Goal: Task Accomplishment & Management: Use online tool/utility

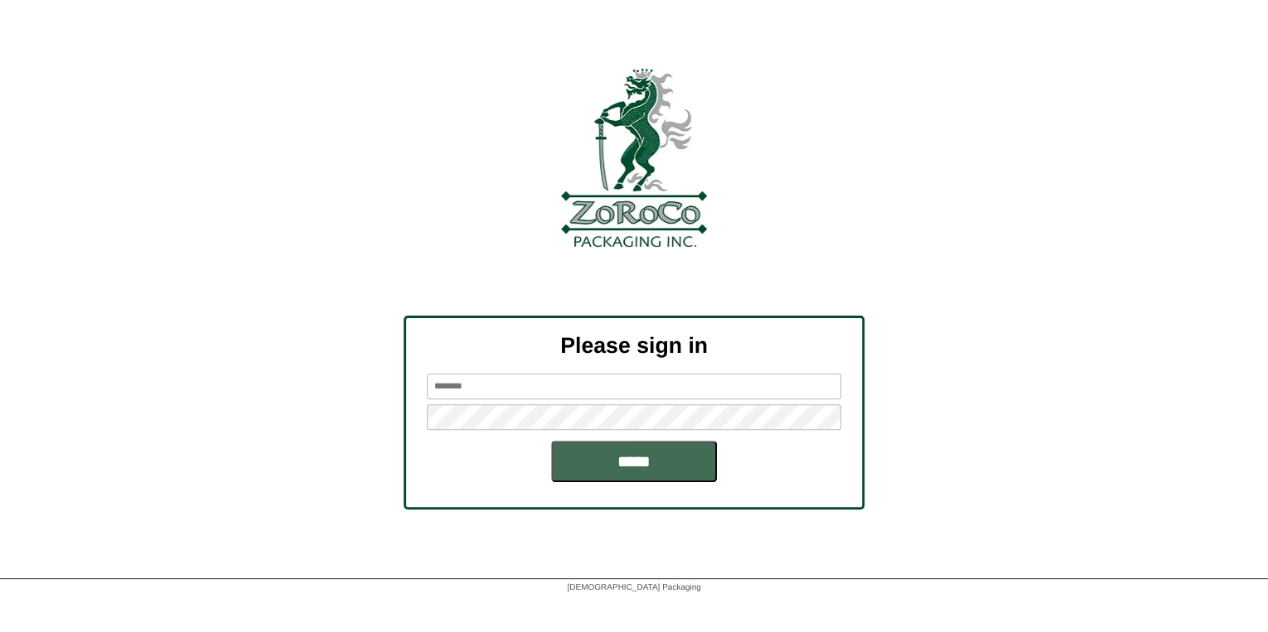
type input "*******"
click at [675, 468] on input "*****" at bounding box center [634, 461] width 166 height 41
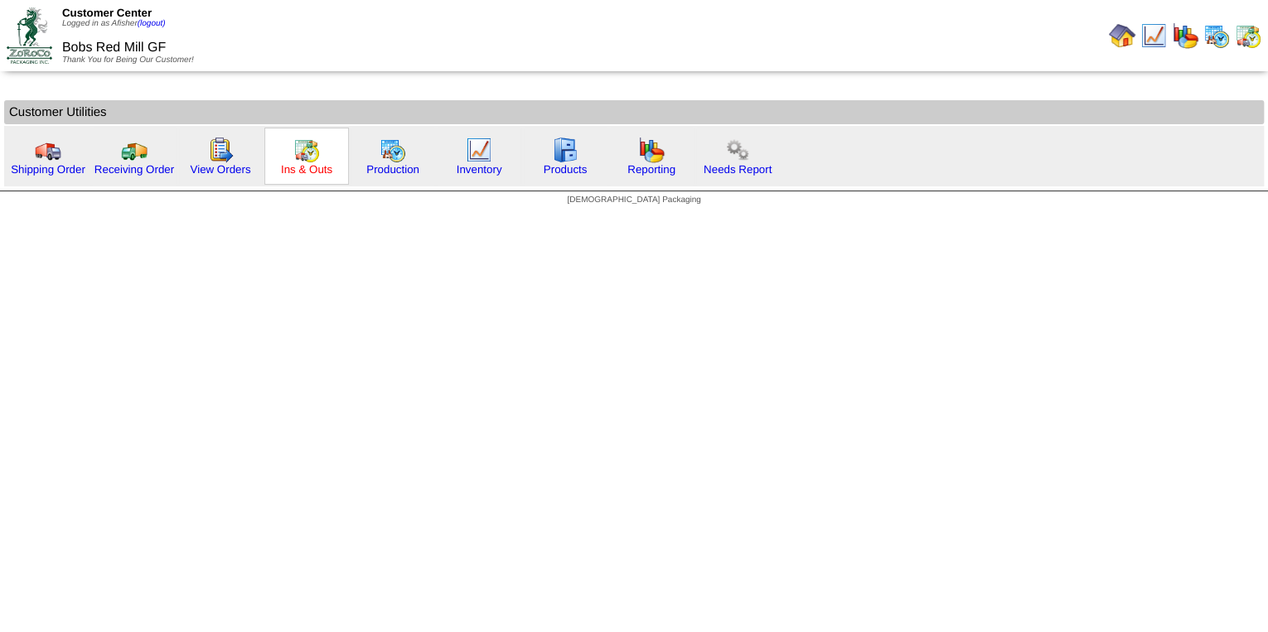
click at [326, 172] on link "Ins & Outs" at bounding box center [306, 169] width 51 height 12
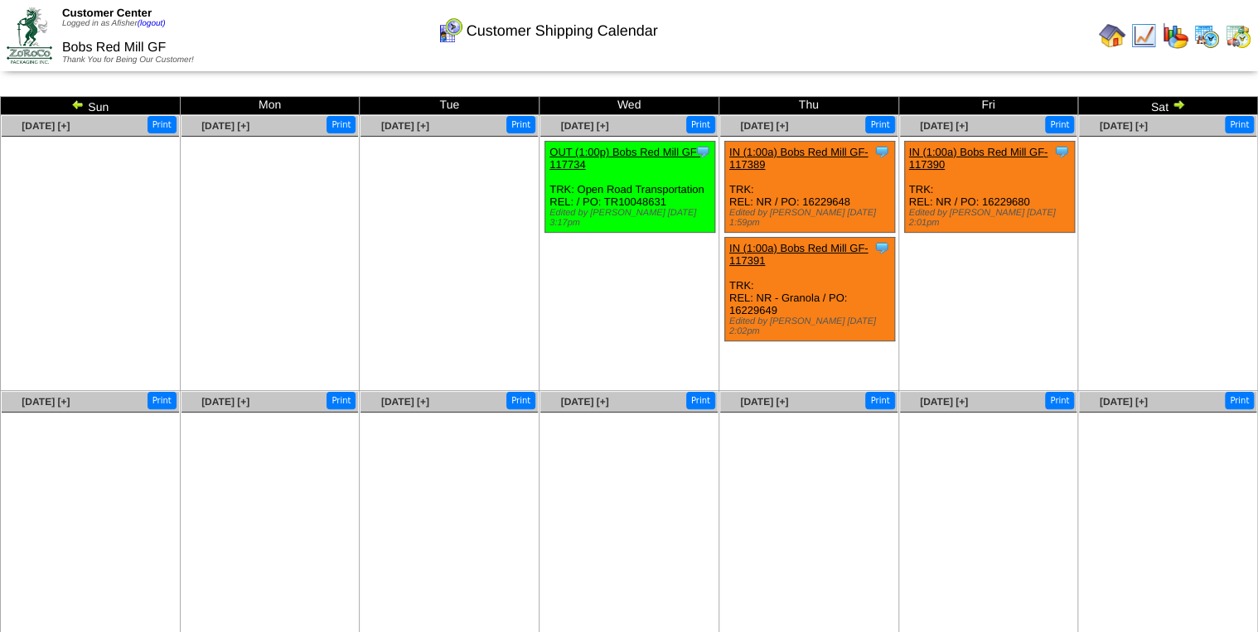
click at [80, 103] on img at bounding box center [77, 104] width 13 height 13
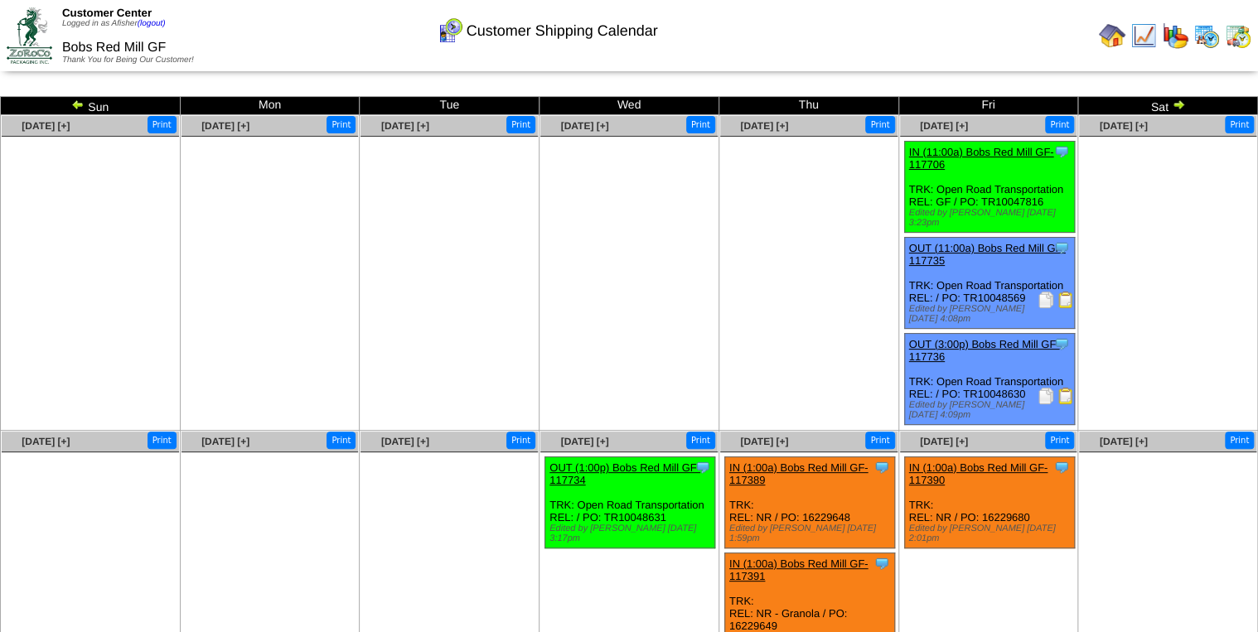
click at [1177, 103] on img at bounding box center [1178, 104] width 13 height 13
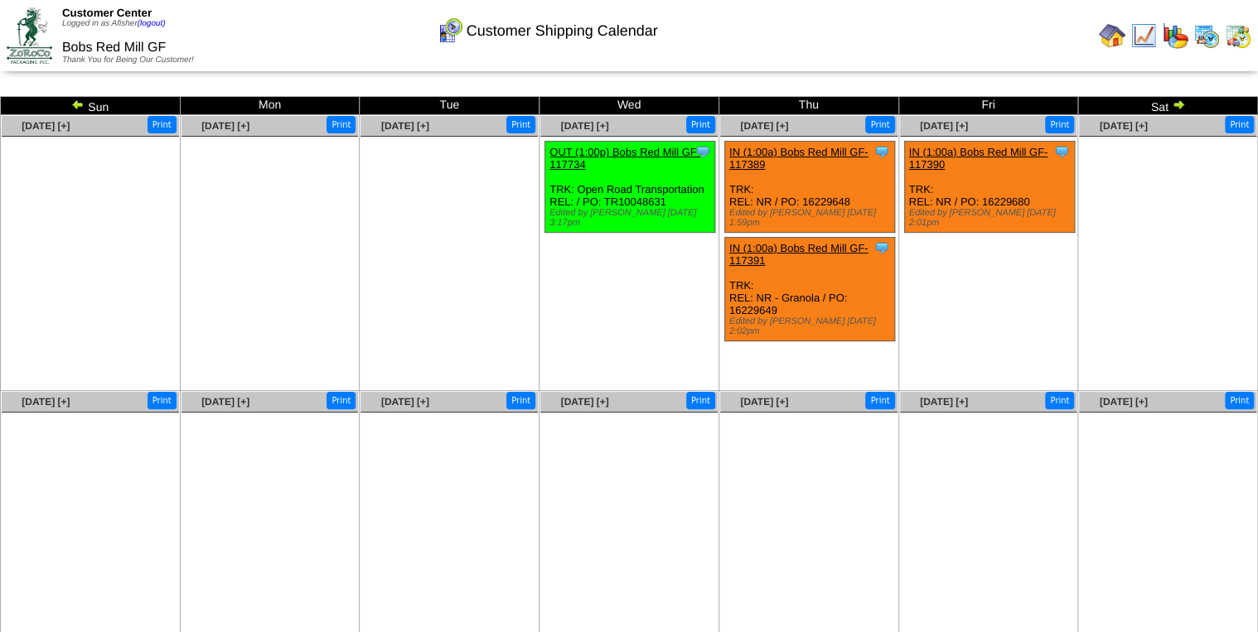
click at [73, 99] on img at bounding box center [77, 104] width 13 height 13
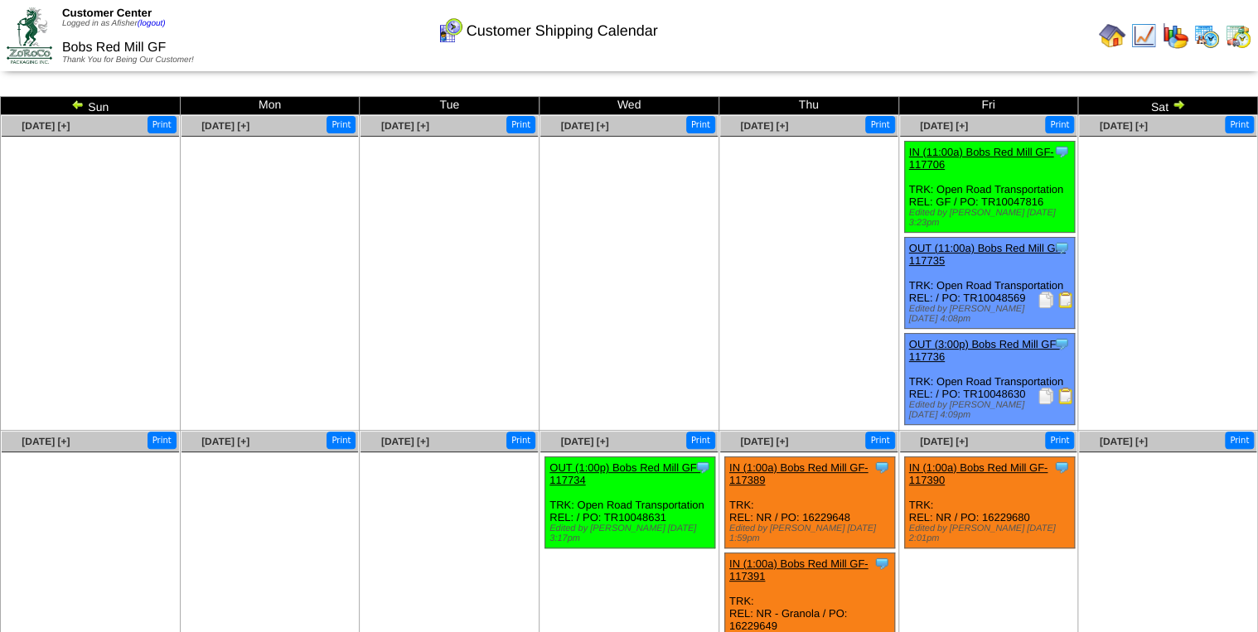
click at [1060, 295] on img at bounding box center [1065, 300] width 17 height 17
click at [1115, 34] on img at bounding box center [1112, 35] width 27 height 27
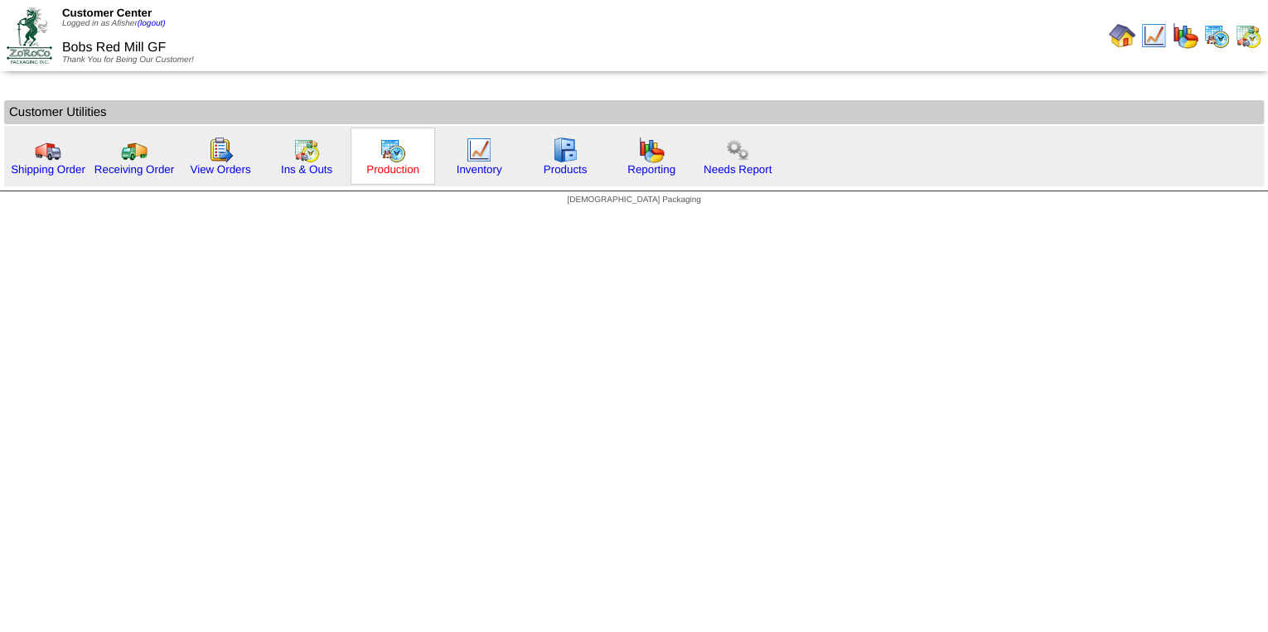
drag, startPoint x: 405, startPoint y: 172, endPoint x: 389, endPoint y: 172, distance: 16.6
click at [405, 172] on link "Production" at bounding box center [392, 169] width 53 height 12
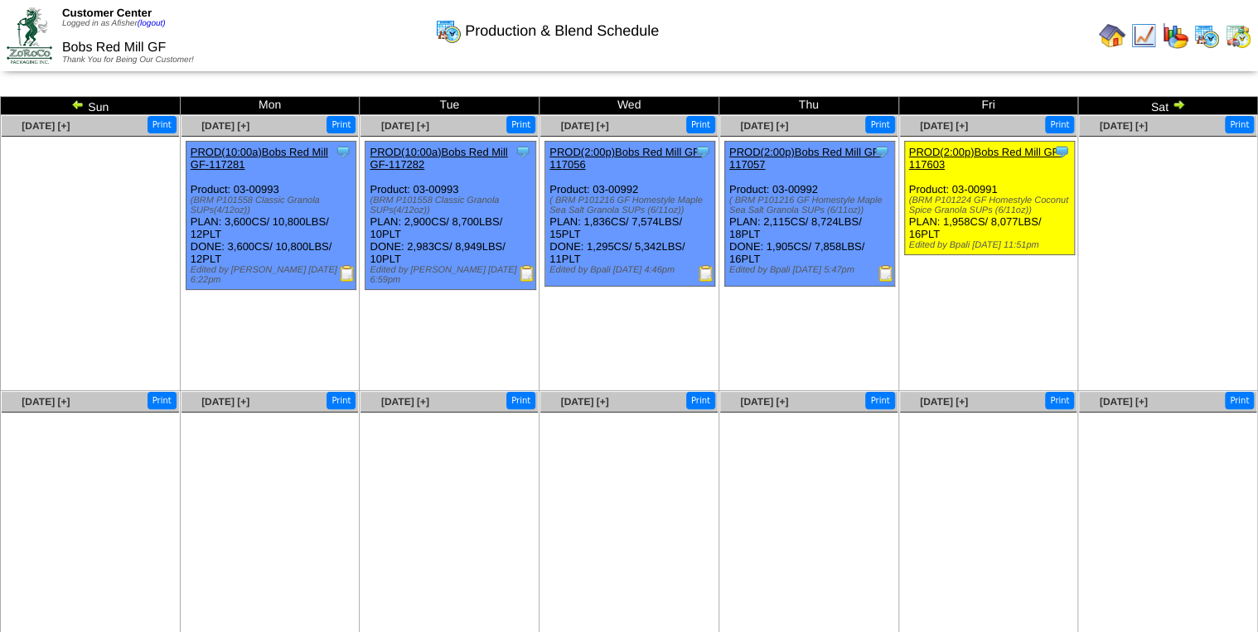
click at [75, 104] on img at bounding box center [77, 104] width 13 height 13
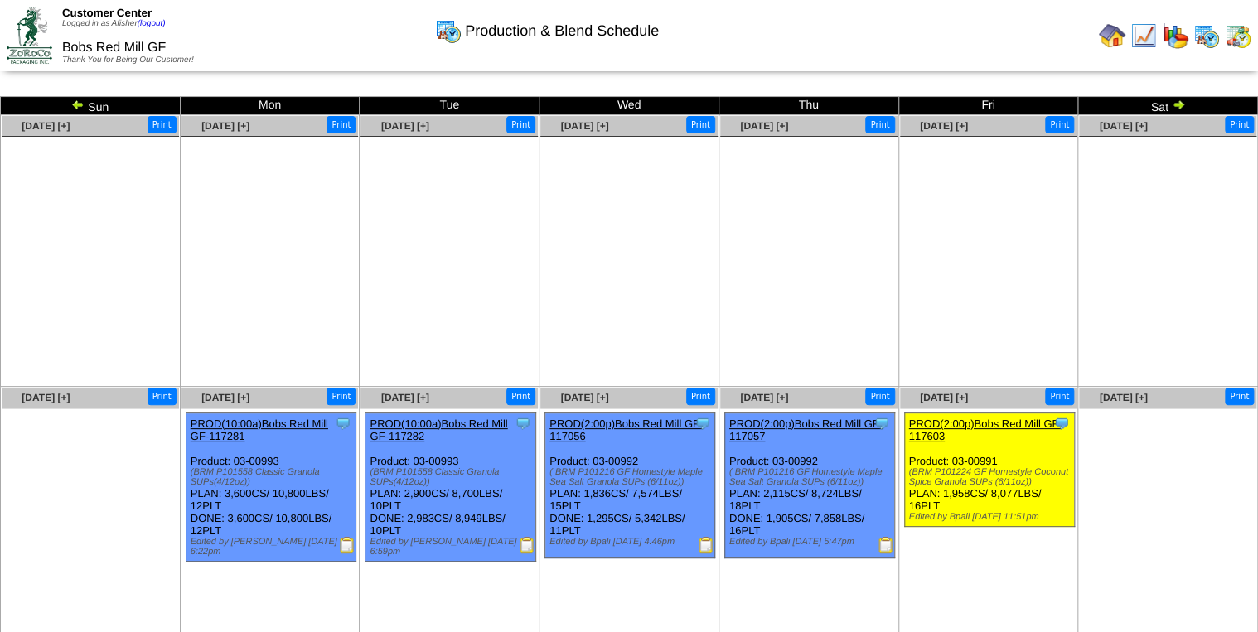
click at [80, 100] on img at bounding box center [77, 104] width 13 height 13
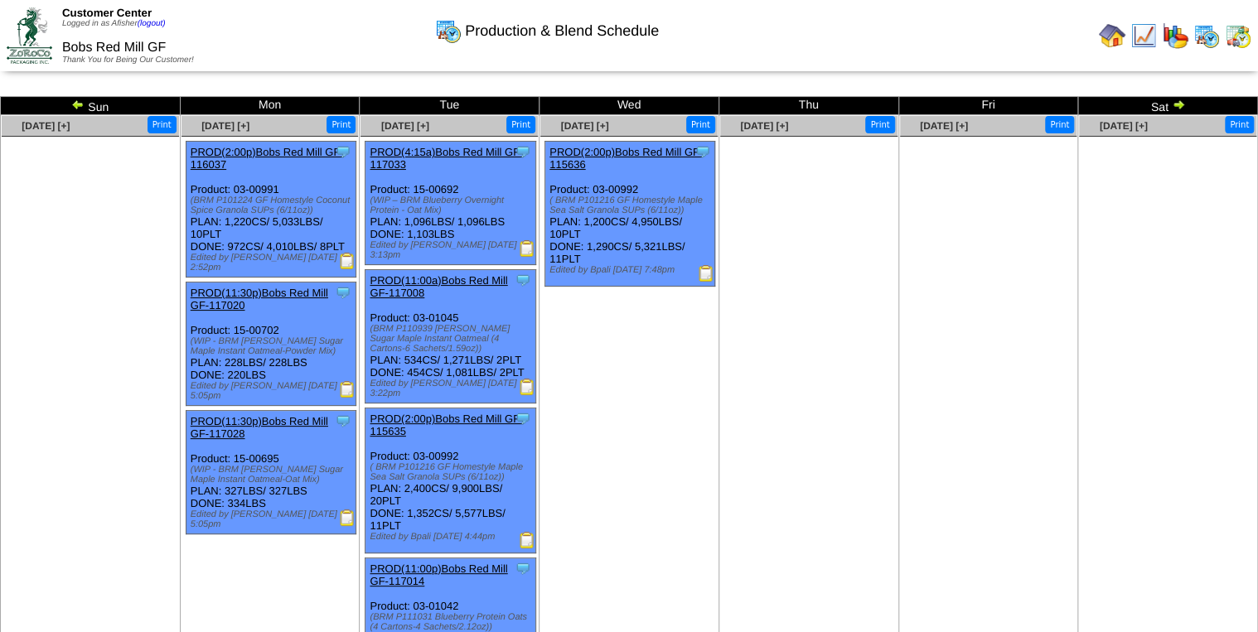
click at [80, 101] on img at bounding box center [77, 104] width 13 height 13
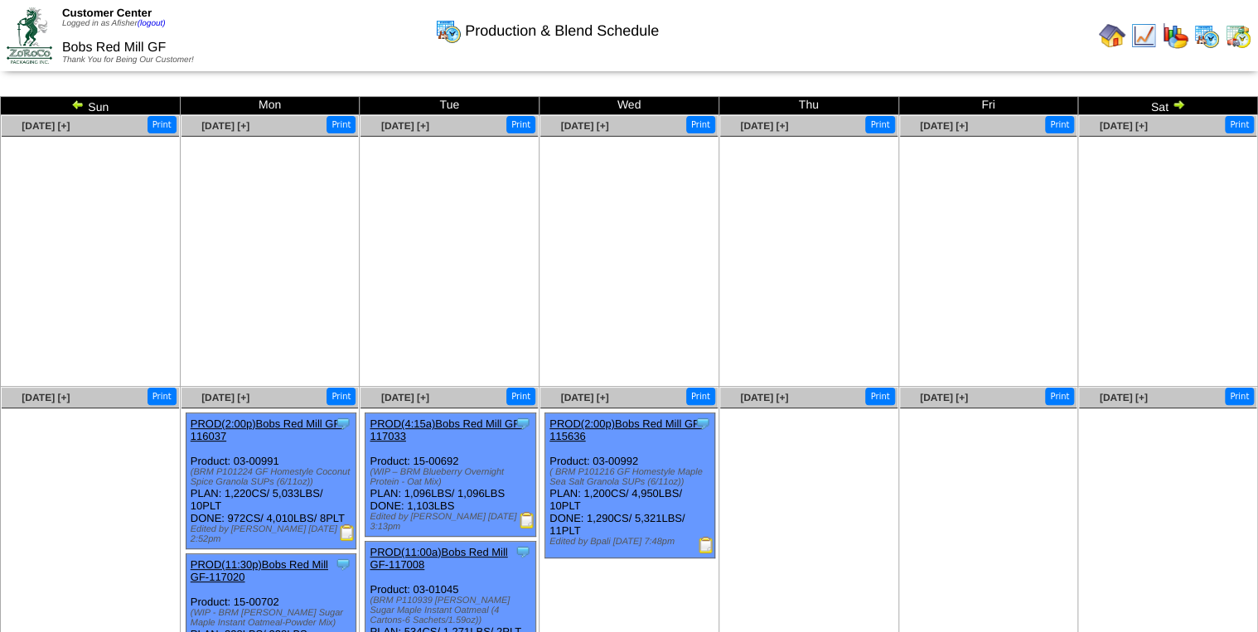
click at [80, 101] on img at bounding box center [77, 104] width 13 height 13
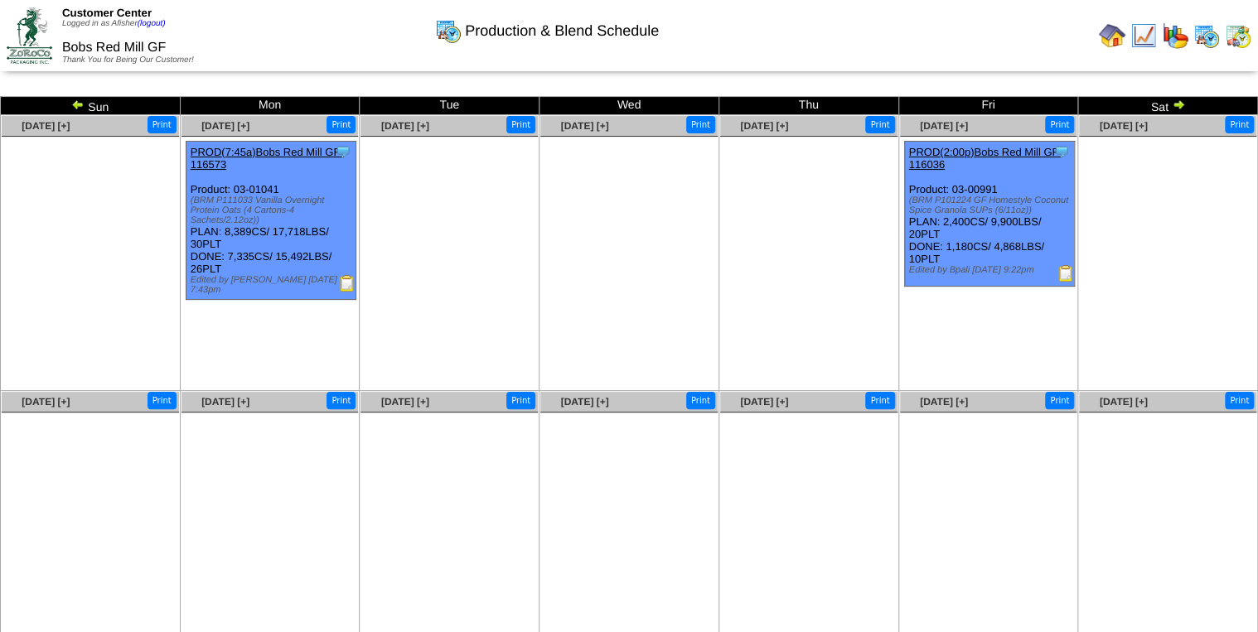
click at [80, 101] on img at bounding box center [77, 104] width 13 height 13
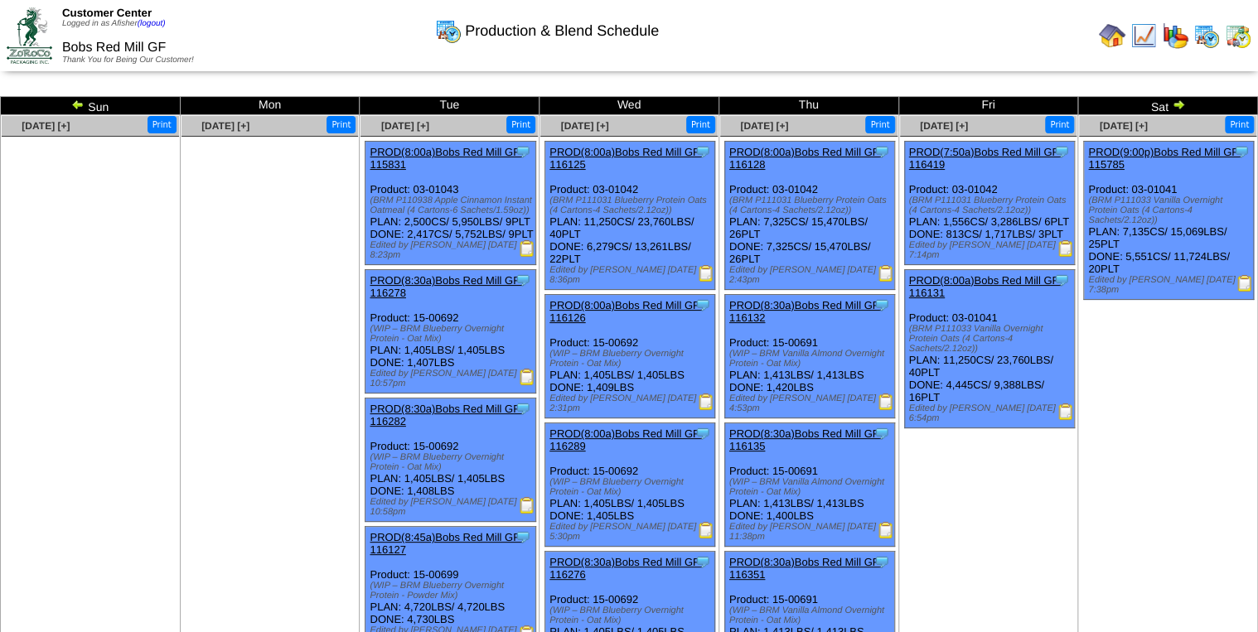
click at [883, 275] on img at bounding box center [885, 273] width 17 height 17
click at [1143, 42] on img at bounding box center [1143, 35] width 27 height 27
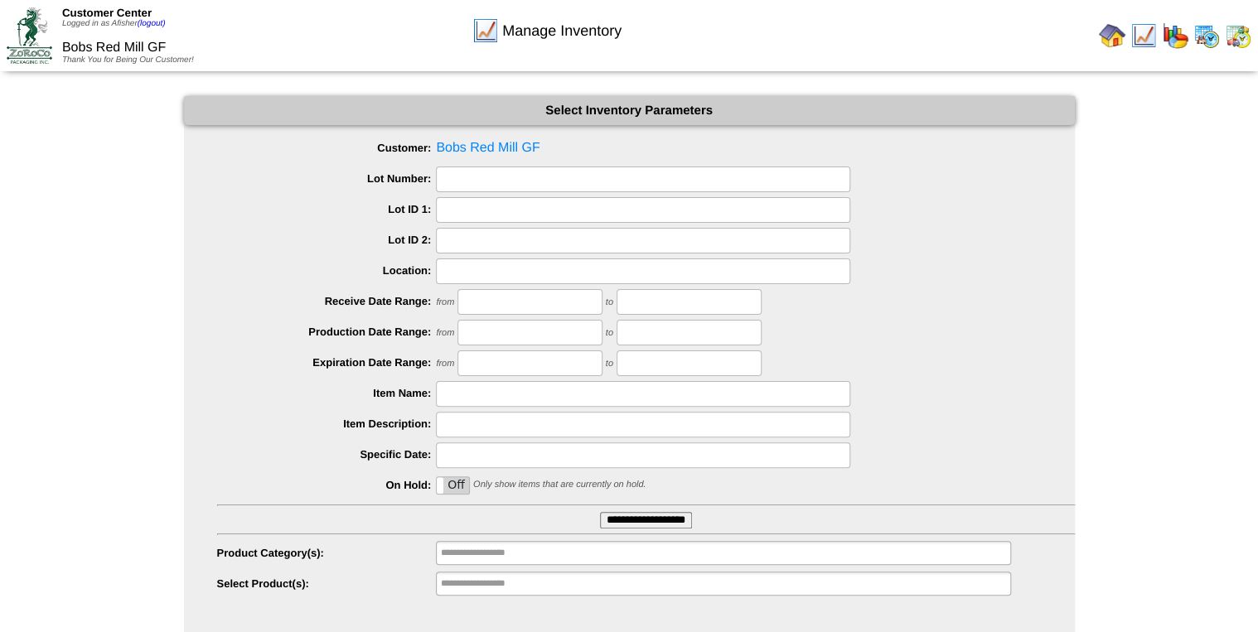
click at [660, 520] on input "**********" at bounding box center [646, 520] width 92 height 17
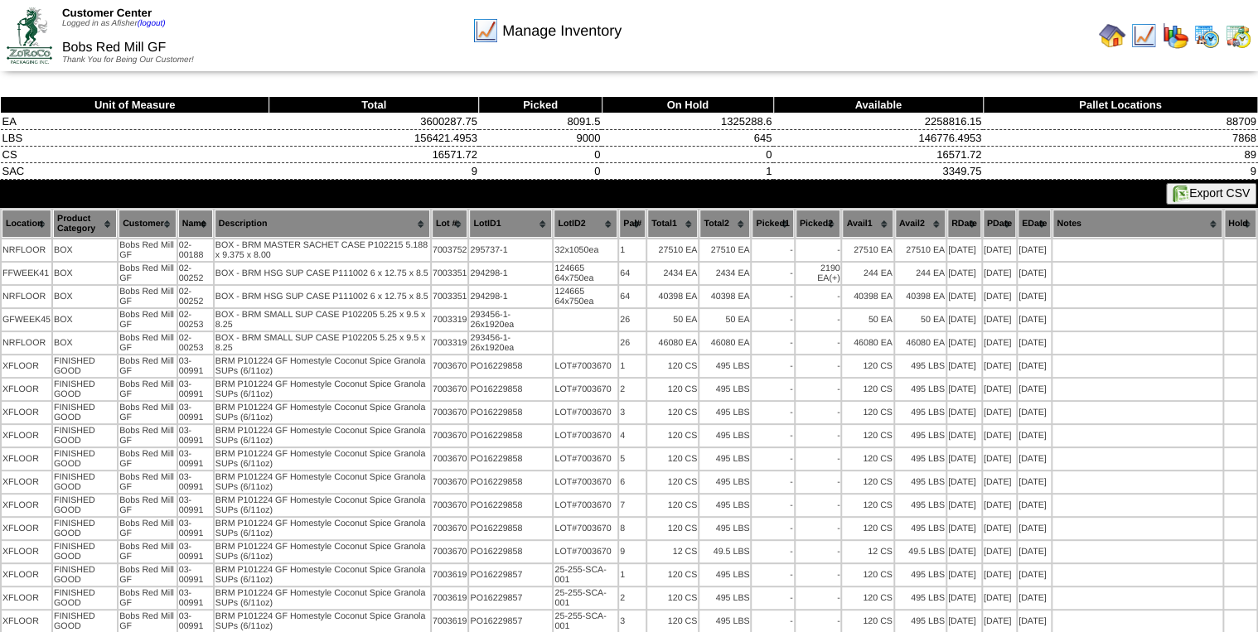
click at [1235, 201] on button "Export CSV" at bounding box center [1211, 194] width 90 height 22
